Goal: Register for event/course

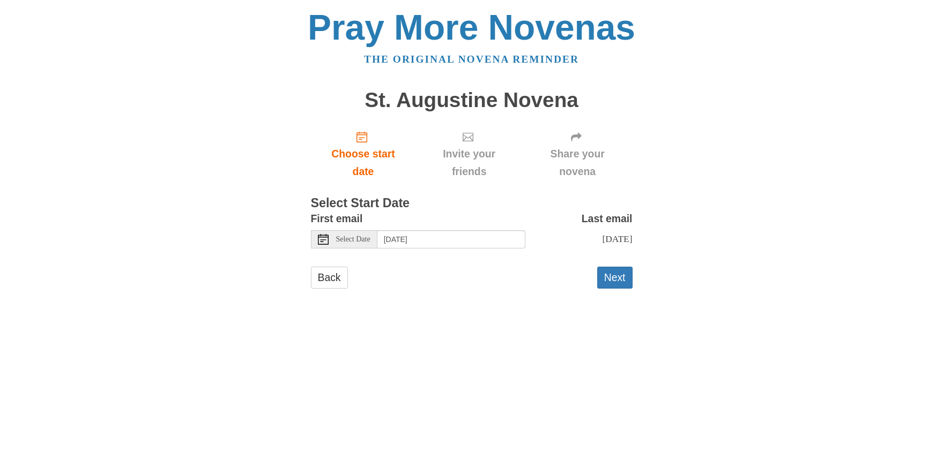
click at [340, 237] on span "Select Date" at bounding box center [353, 240] width 34 height 8
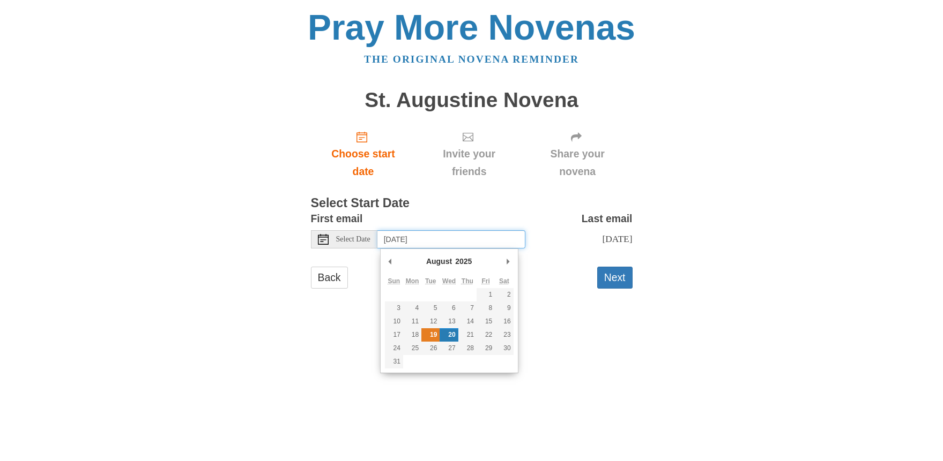
type input "Tuesday, August 19th"
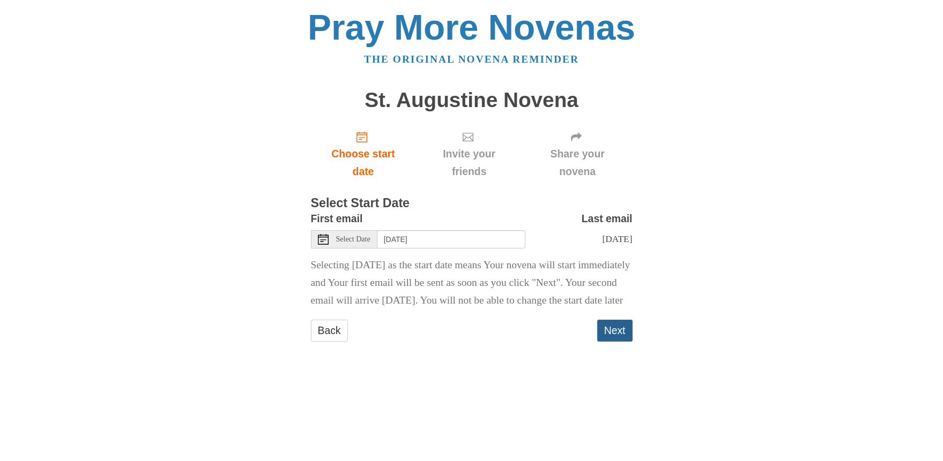
click at [611, 342] on button "Next" at bounding box center [614, 331] width 35 height 22
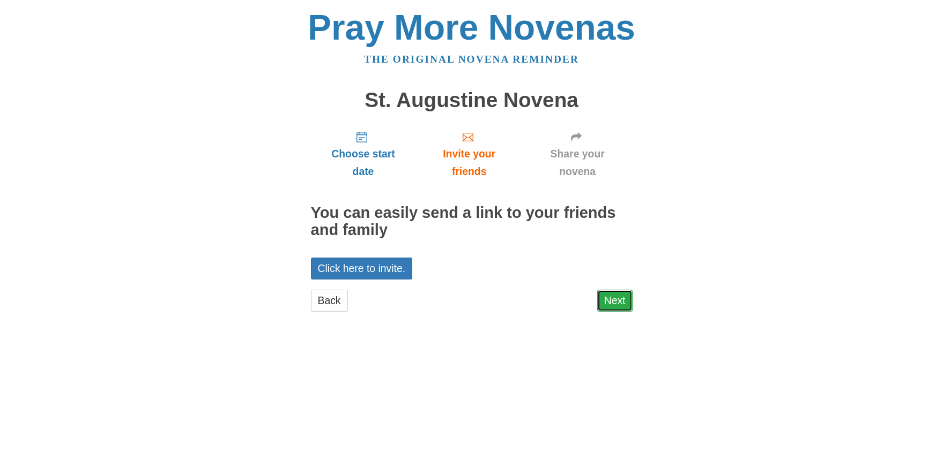
click at [614, 302] on link "Next" at bounding box center [614, 301] width 35 height 22
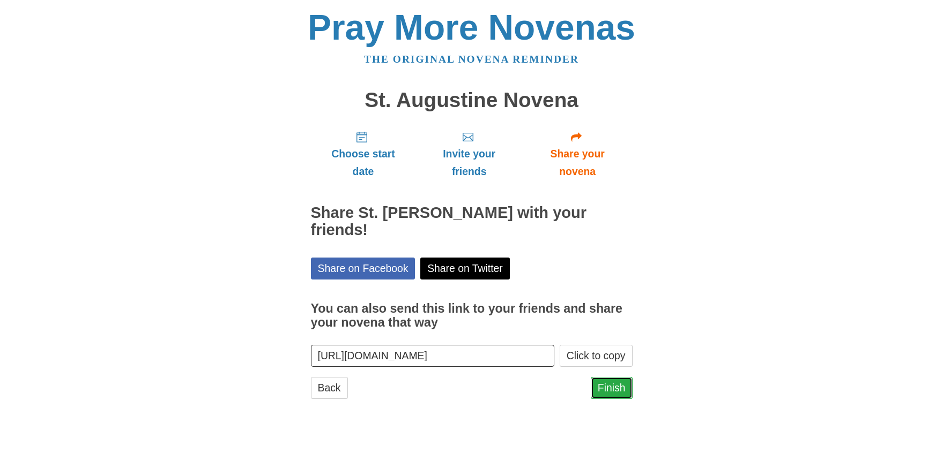
click at [605, 389] on link "Finish" at bounding box center [612, 388] width 42 height 22
